Goal: Find specific fact: Find contact information

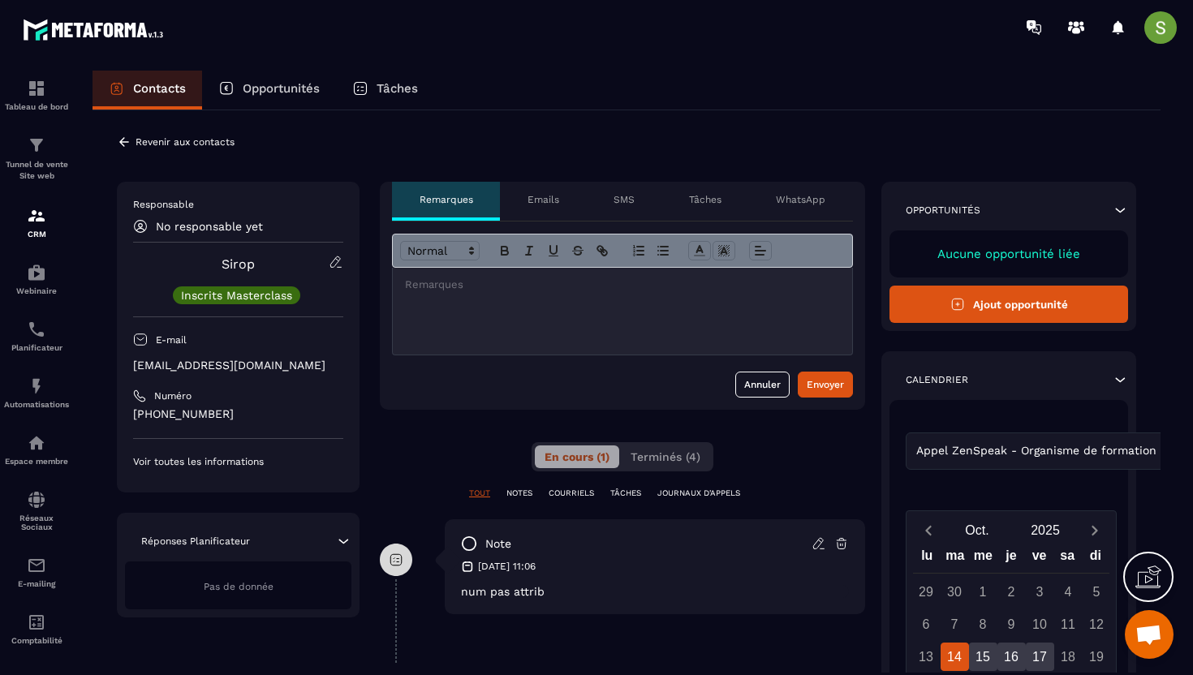
click at [215, 364] on p "[EMAIL_ADDRESS][DOMAIN_NAME]" at bounding box center [238, 365] width 210 height 15
copy div "[EMAIL_ADDRESS][DOMAIN_NAME]"
click at [123, 144] on icon at bounding box center [124, 141] width 10 height 9
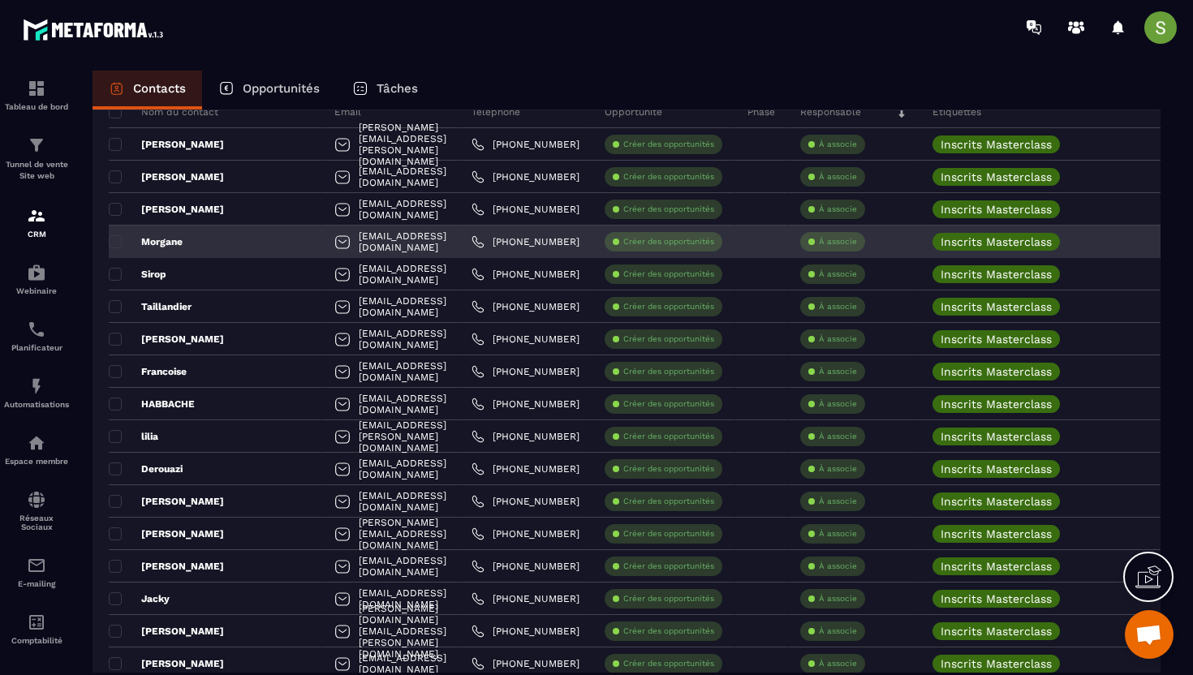
scroll to position [185, 0]
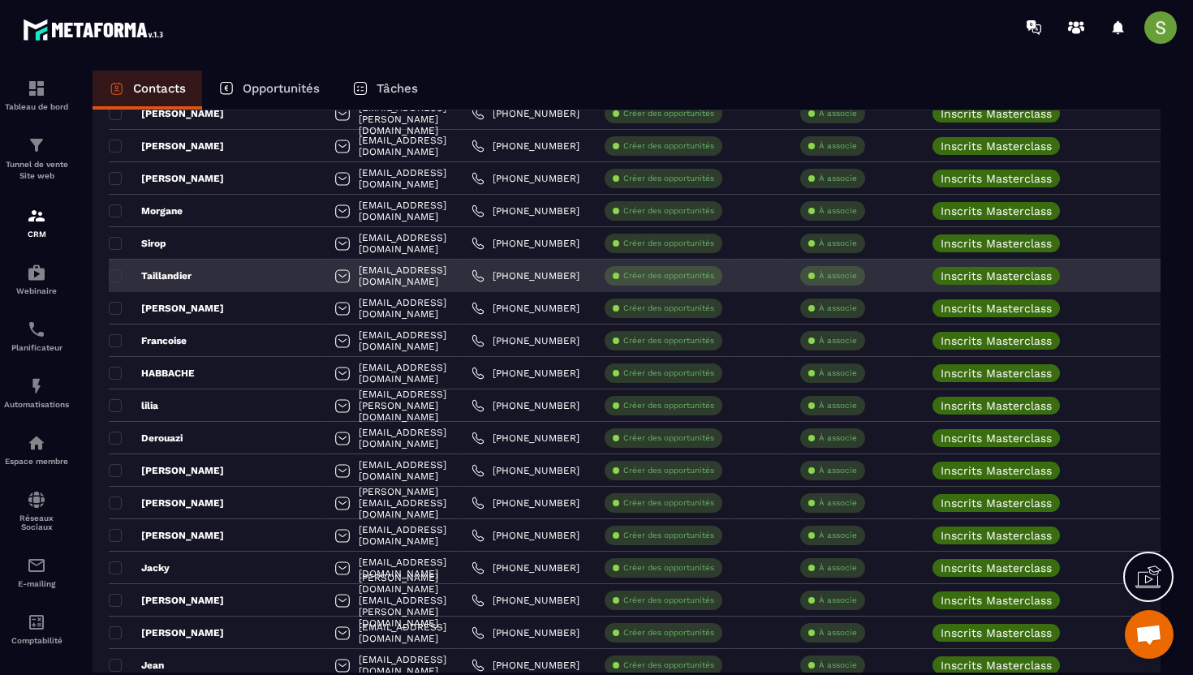
click at [183, 287] on div "Taillandier" at bounding box center [215, 276] width 213 height 32
